Goal: Navigation & Orientation: Find specific page/section

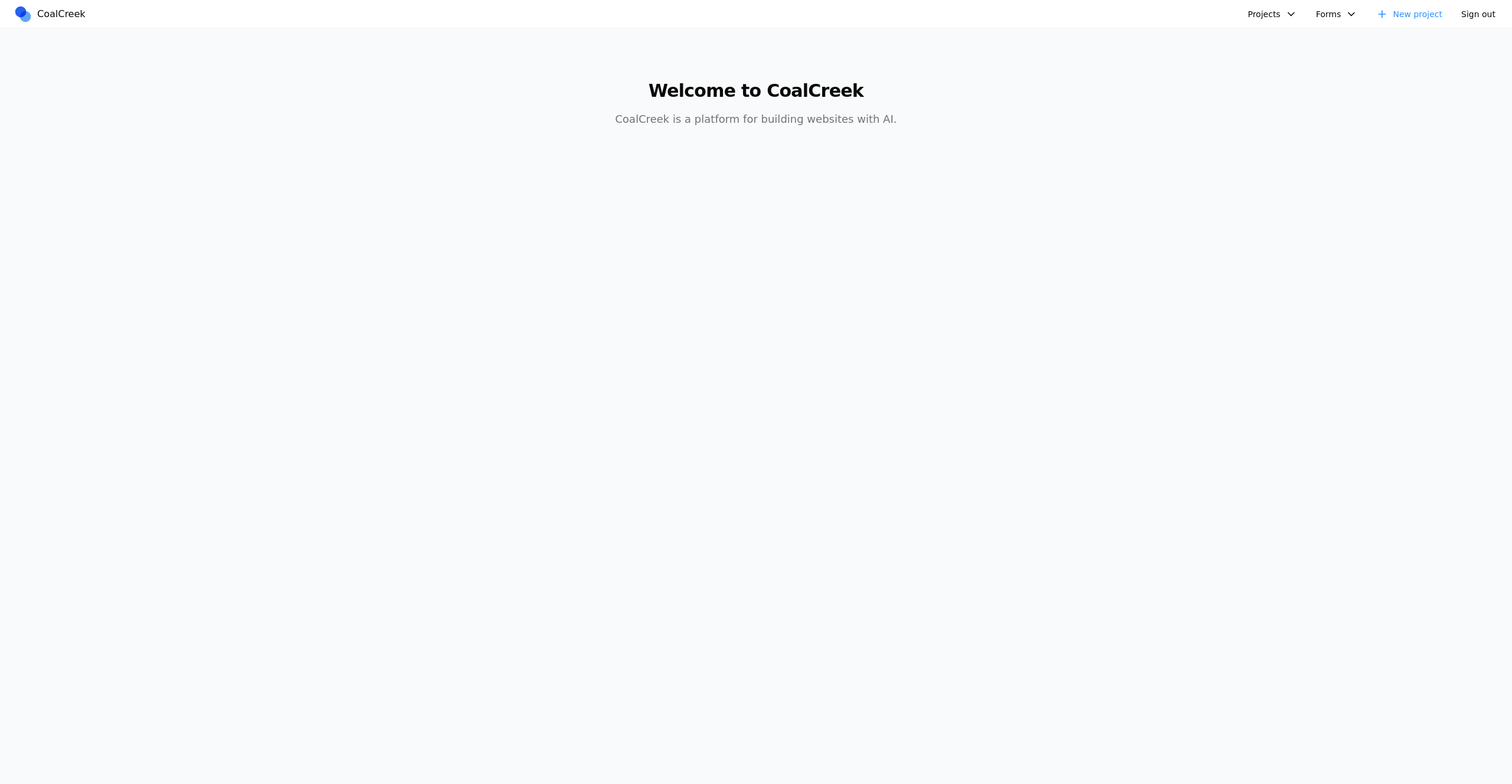
click at [1267, 10] on button "Projects" at bounding box center [1273, 14] width 63 height 17
click at [1281, 42] on link "hello word" at bounding box center [1304, 40] width 110 height 20
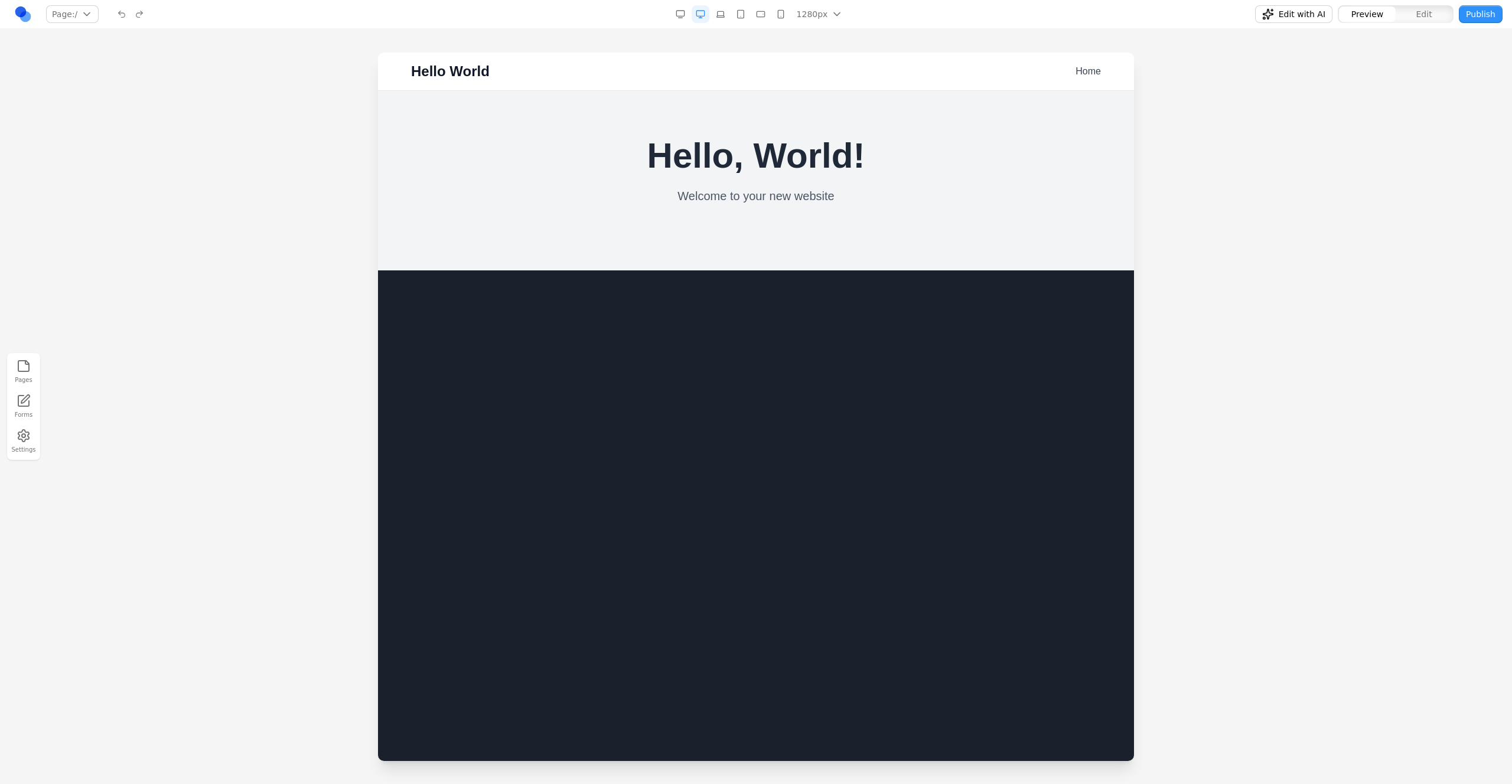
click at [1412, 20] on button "Edit" at bounding box center [1424, 13] width 57 height 15
click at [1423, 17] on span "Edit" at bounding box center [1424, 13] width 16 height 12
click at [1322, 279] on div at bounding box center [756, 418] width 1512 height 731
click at [1367, 167] on div at bounding box center [756, 418] width 1512 height 731
click at [6, 9] on nav "Page: / / Manage pages 1280px 1536px 1280px 1024px 768px 480px 375px Edit with …" at bounding box center [756, 14] width 1512 height 29
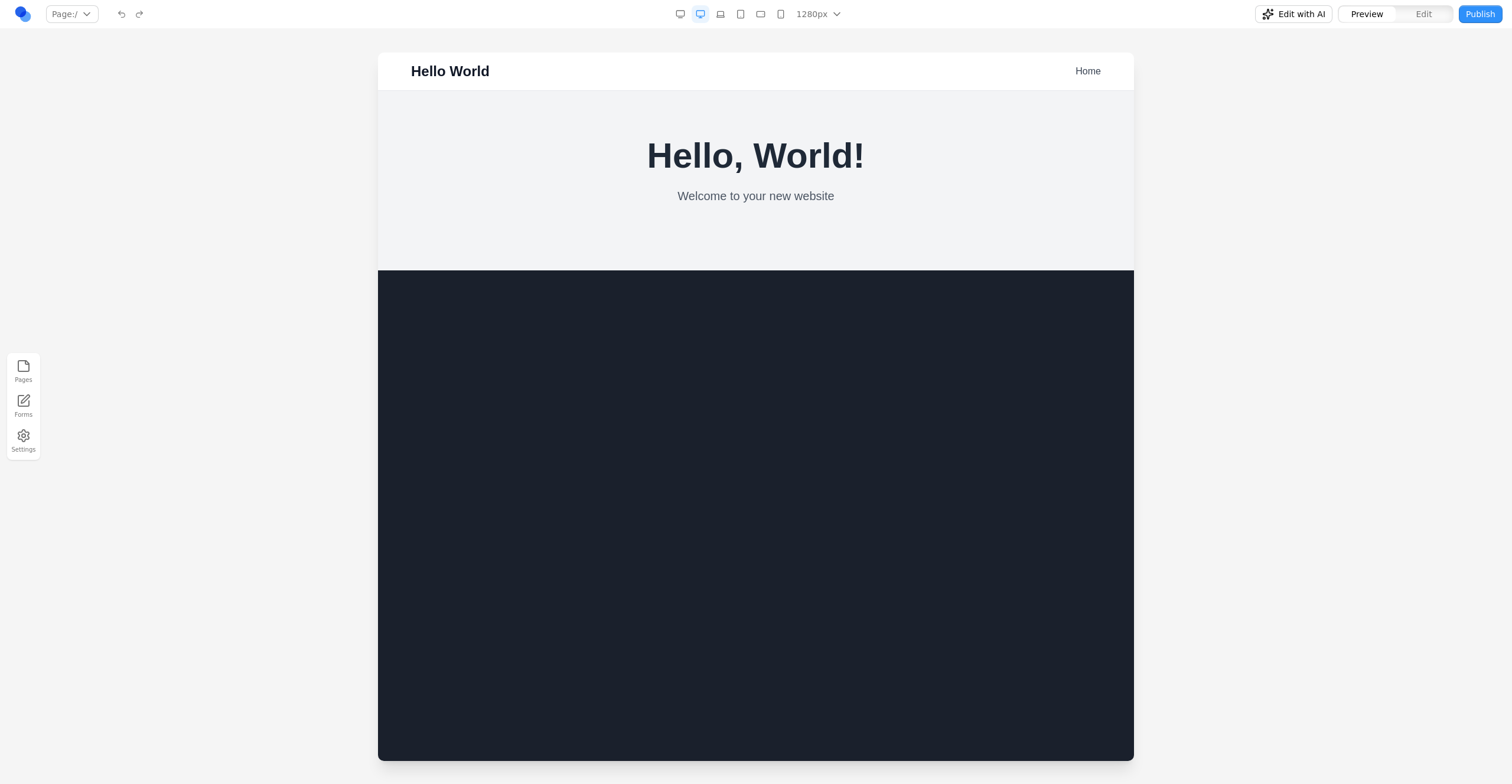
click at [23, 8] on link at bounding box center [23, 14] width 17 height 17
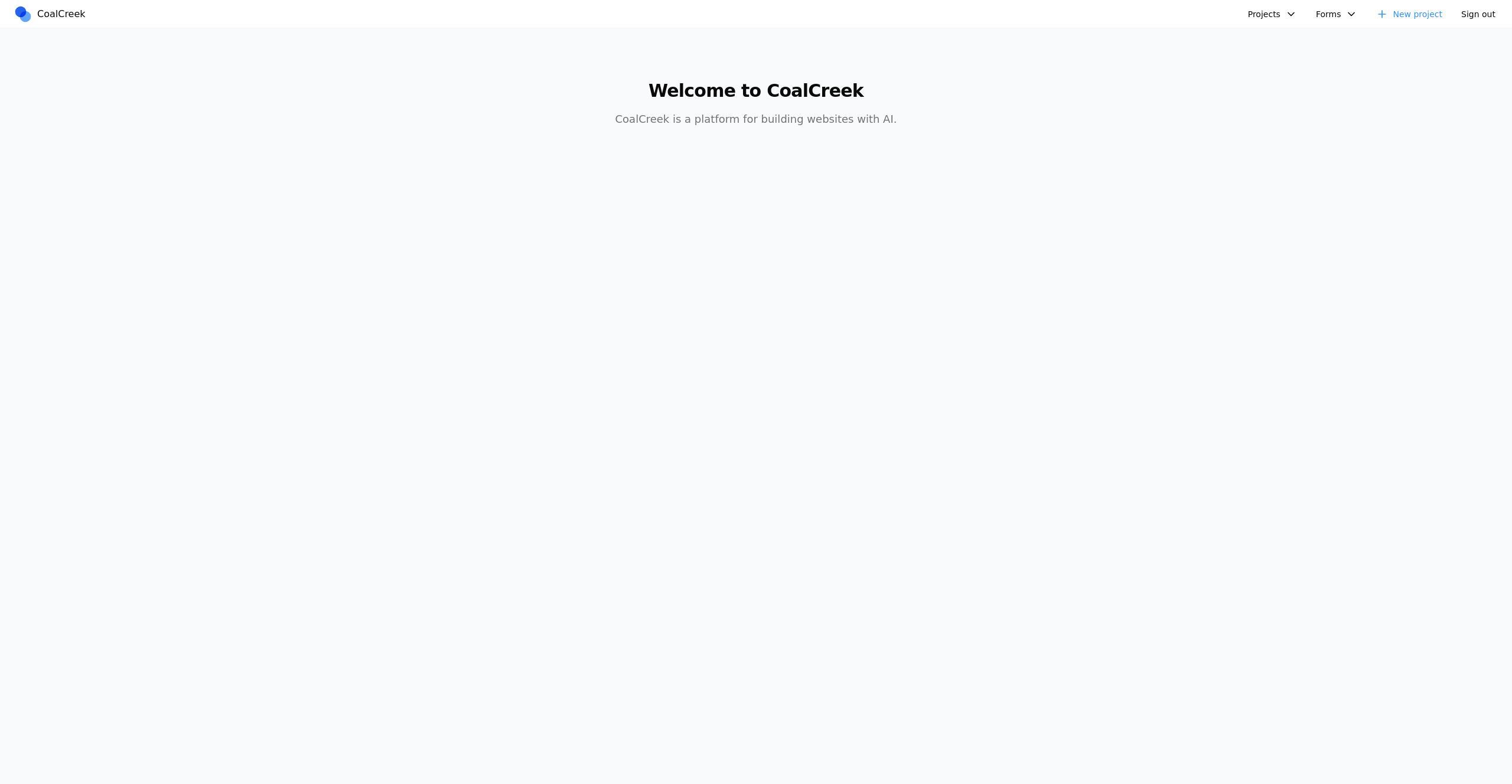
click at [1281, 13] on button "Projects" at bounding box center [1273, 14] width 63 height 17
click at [1291, 60] on link "Golftopia" at bounding box center [1304, 60] width 110 height 20
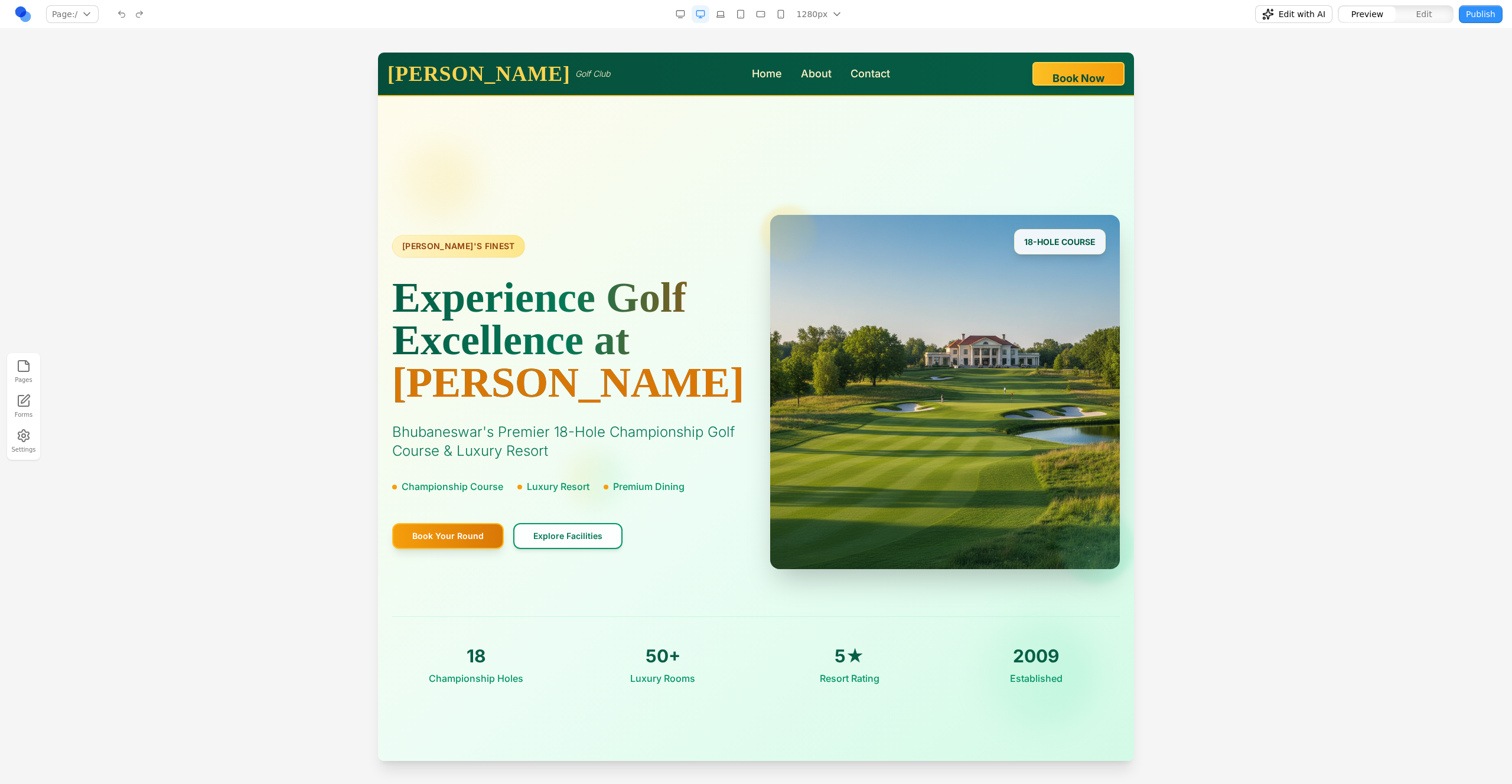
click at [718, 415] on div "BHUBANESWAR'S FINEST Experience Golf Excellence at Malu Chitta Bhubaneswar's Pr…" at bounding box center [567, 392] width 350 height 314
click at [39, 11] on div "Page: / / /about Manage pages" at bounding box center [259, 14] width 490 height 19
click at [26, 11] on link at bounding box center [23, 14] width 17 height 17
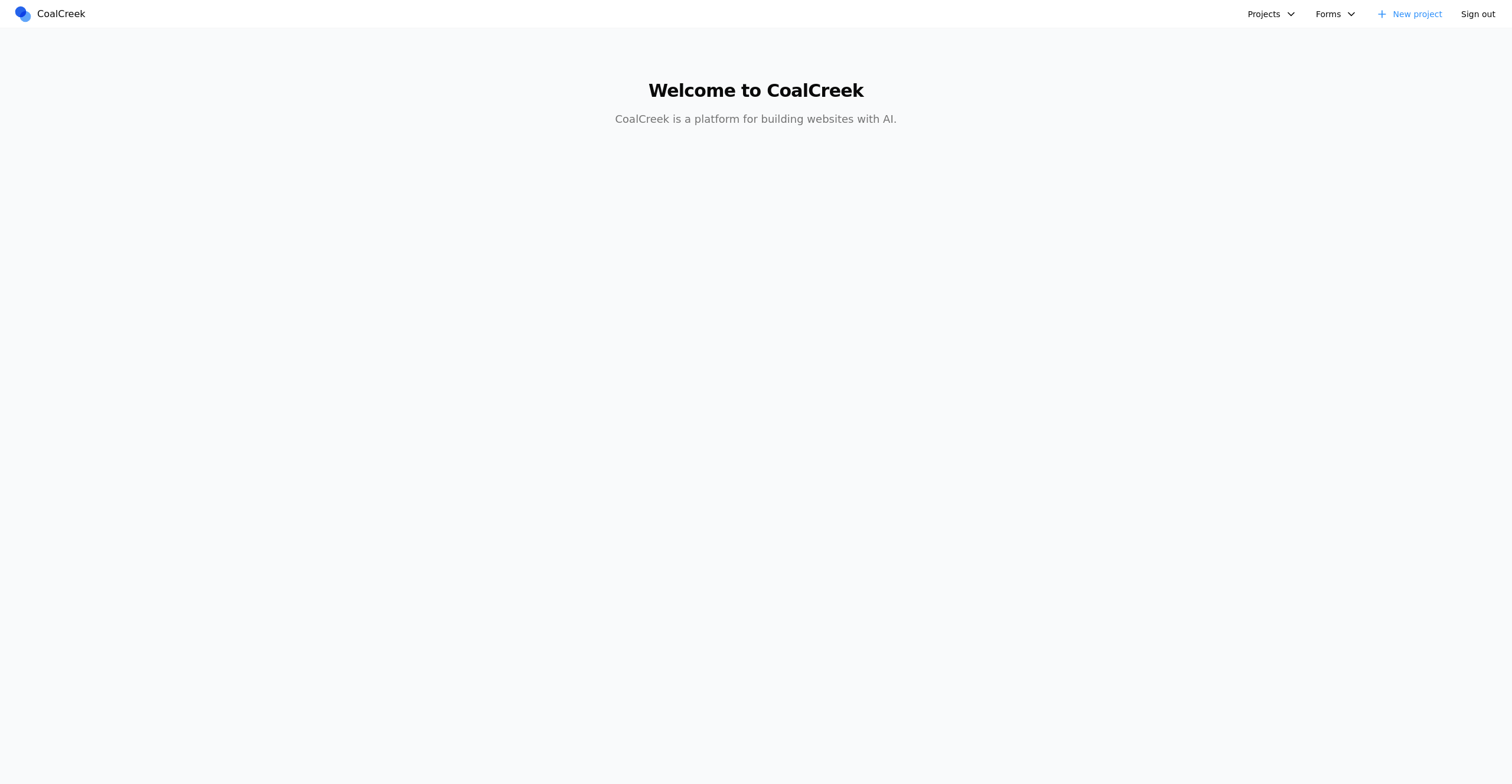
click at [348, 486] on body "CoalCreek Projects hello word Golftopia golf course test new mexican food site …" at bounding box center [756, 392] width 1512 height 784
click at [1254, 17] on button "Projects" at bounding box center [1273, 14] width 63 height 17
click at [1278, 97] on link "test new" at bounding box center [1304, 100] width 110 height 20
click at [1277, 9] on button "Projects" at bounding box center [1273, 14] width 63 height 17
click at [1285, 118] on link "mexican food site" at bounding box center [1304, 121] width 110 height 20
